Goal: Find specific page/section: Find specific page/section

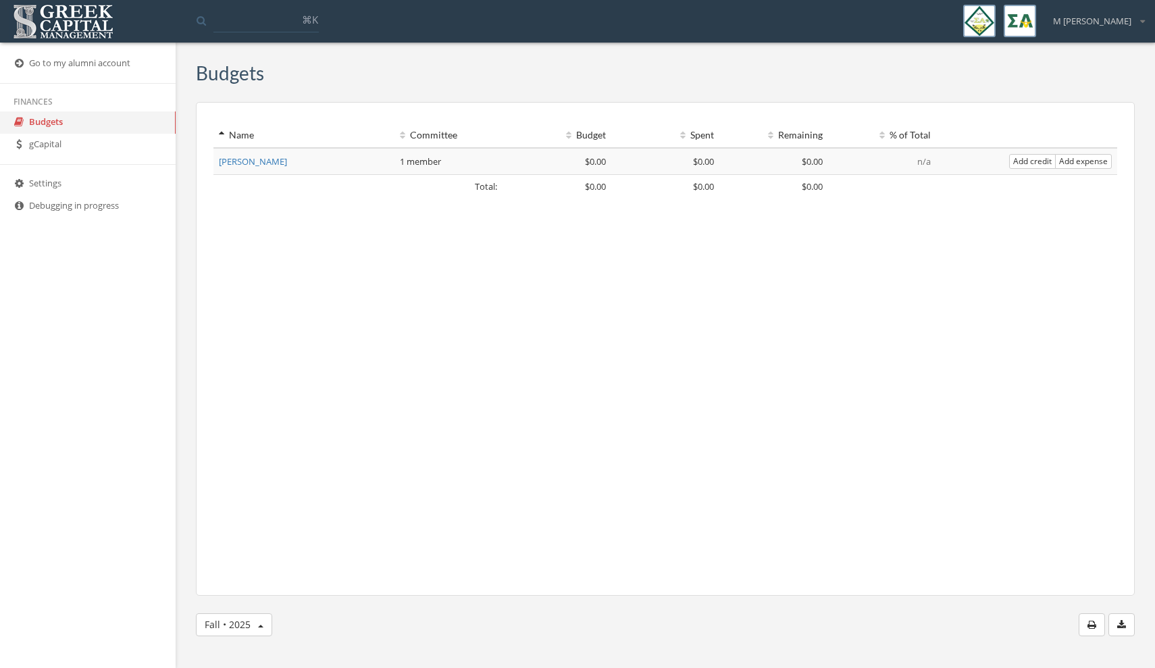
click at [49, 156] on link "gCapital" at bounding box center [88, 145] width 176 height 22
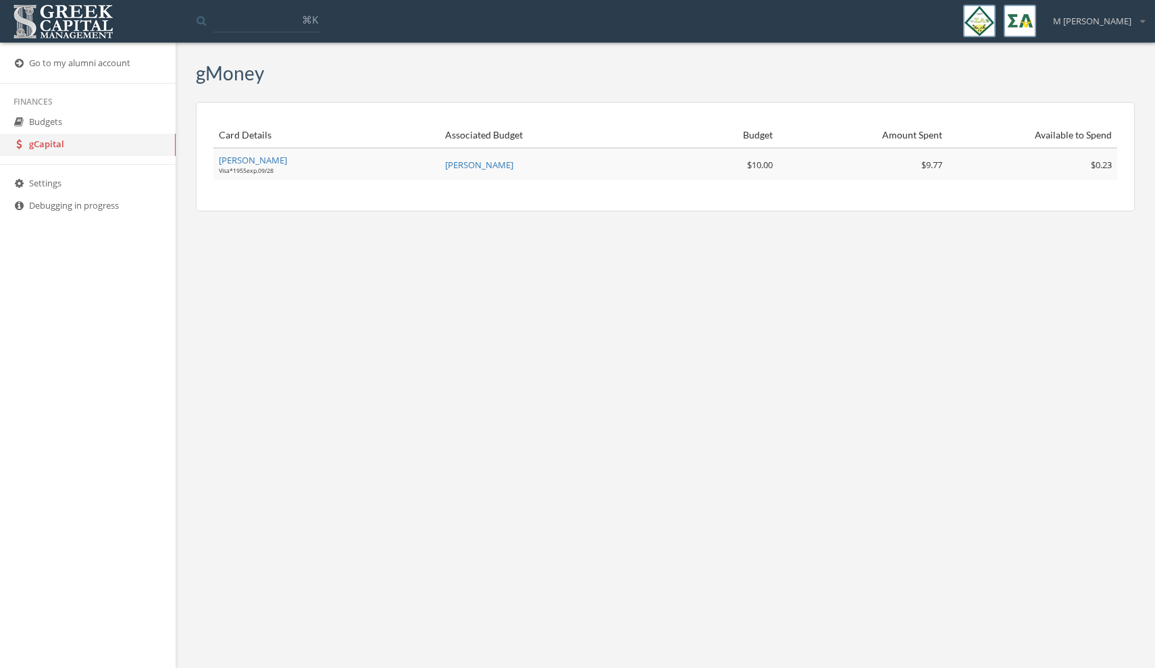
click at [63, 28] on img at bounding box center [62, 22] width 107 height 42
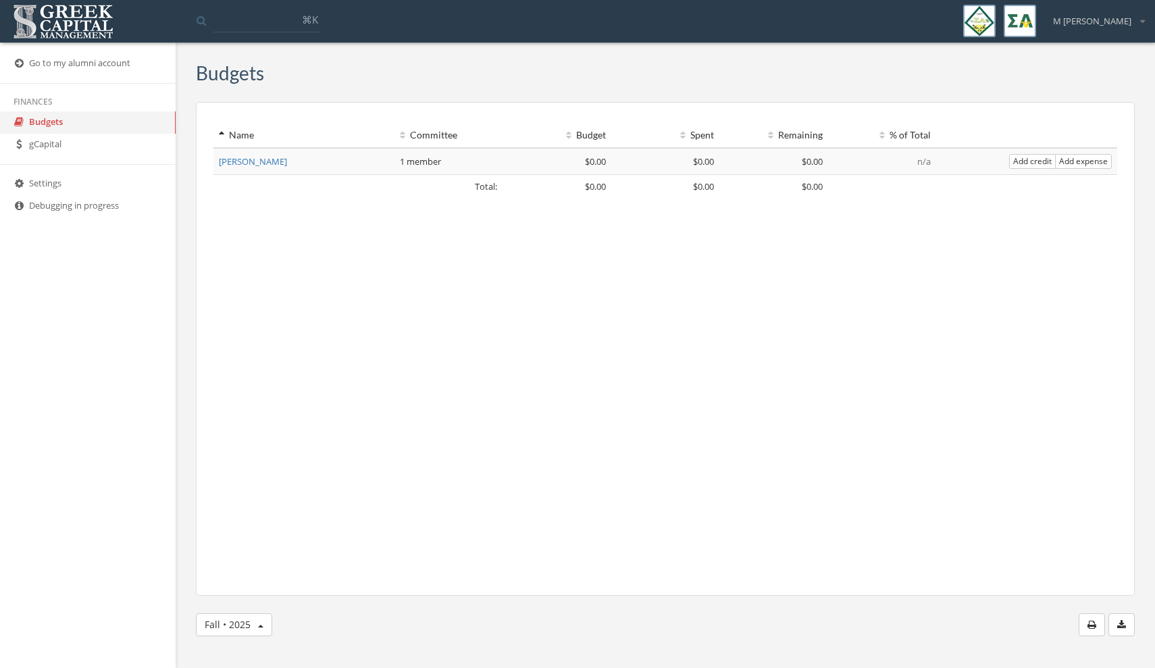
click at [996, 15] on img at bounding box center [979, 21] width 32 height 32
click at [1112, 18] on span "M [PERSON_NAME]" at bounding box center [1092, 21] width 78 height 13
click at [1104, 44] on link "My account" at bounding box center [1100, 47] width 97 height 21
click at [256, 628] on button "Fall • 2025" at bounding box center [234, 624] width 76 height 23
click at [243, 585] on link "Show all options" at bounding box center [218, 577] width 97 height 21
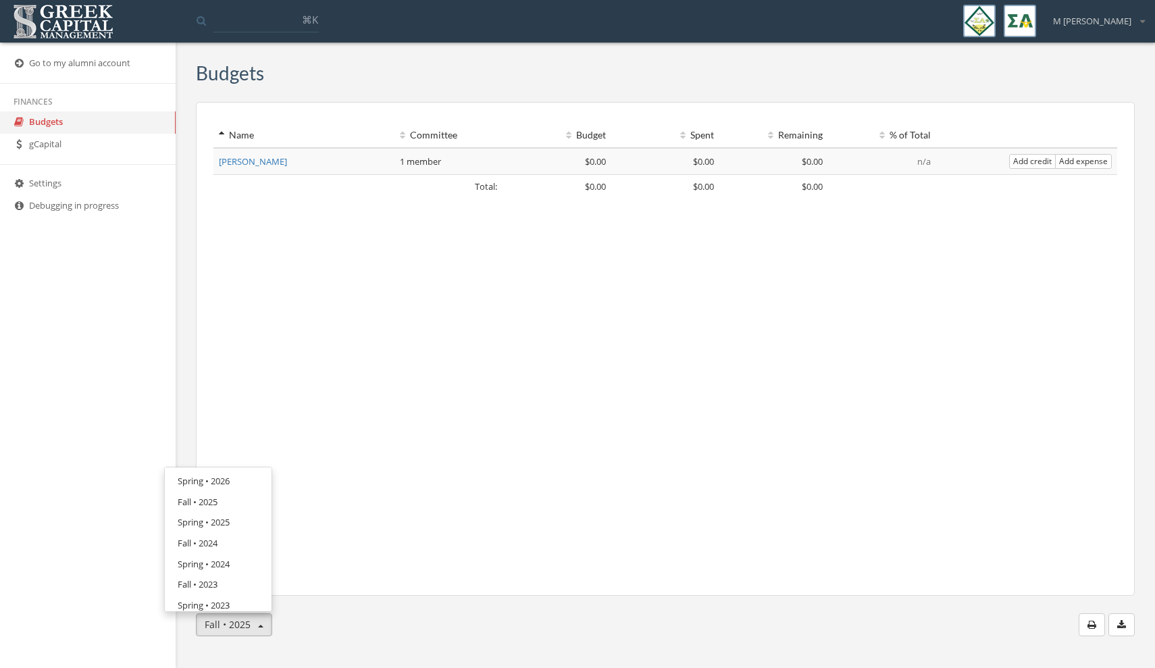
click at [252, 620] on button "Fall • 2025" at bounding box center [234, 624] width 76 height 23
click at [240, 621] on span "Fall • 2025" at bounding box center [228, 624] width 46 height 13
click at [203, 601] on link "All time" at bounding box center [218, 605] width 97 height 21
click at [225, 619] on span "All time" at bounding box center [222, 624] width 34 height 13
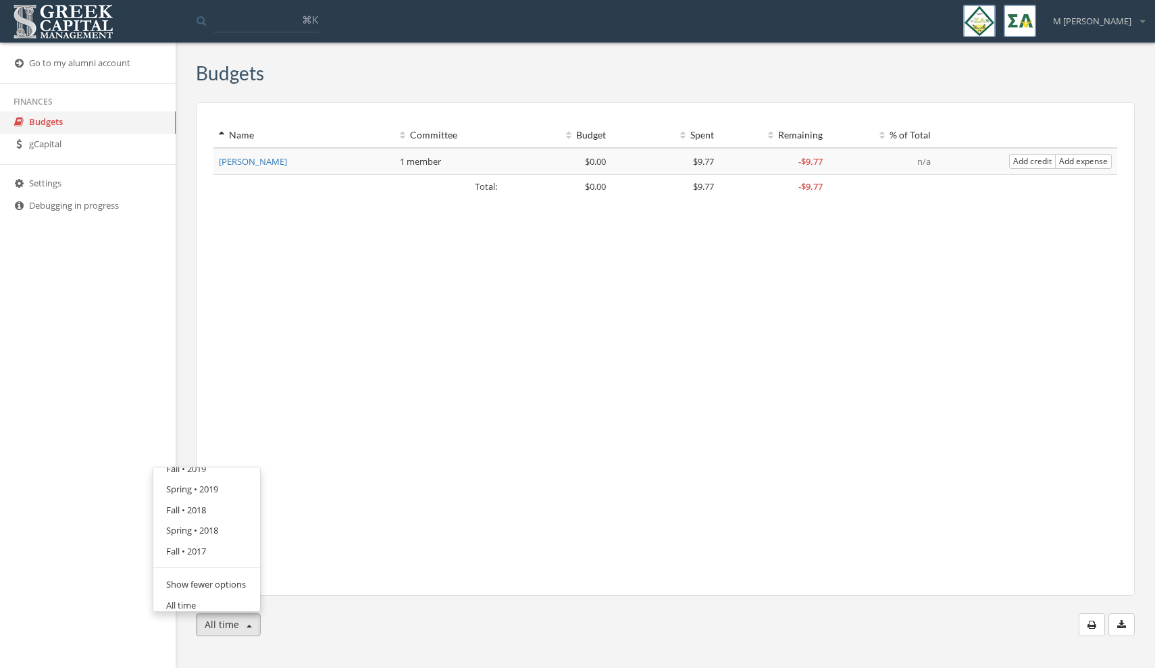
click at [220, 582] on link "Show fewer options" at bounding box center [206, 584] width 97 height 21
click at [361, 437] on div "Name Committee Budget Spent Remaining % of Total Total: $0.00 $9.77 - $9.77 Mad…" at bounding box center [665, 349] width 939 height 494
click at [128, 64] on link "Go to my alumni account" at bounding box center [88, 64] width 176 height 22
click at [18, 66] on icon at bounding box center [19, 62] width 14 height 11
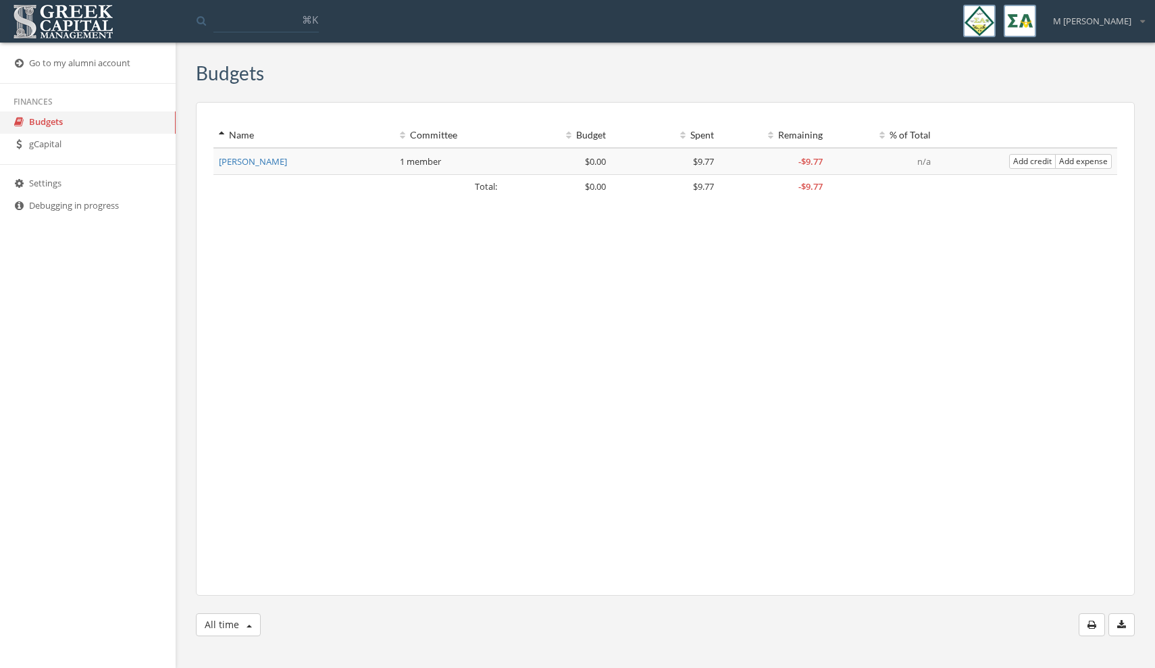
click at [70, 61] on link "Go to my alumni account" at bounding box center [88, 64] width 176 height 22
click at [125, 66] on link "Go to my alumni account" at bounding box center [88, 64] width 176 height 22
